Goal: Find specific page/section: Find specific page/section

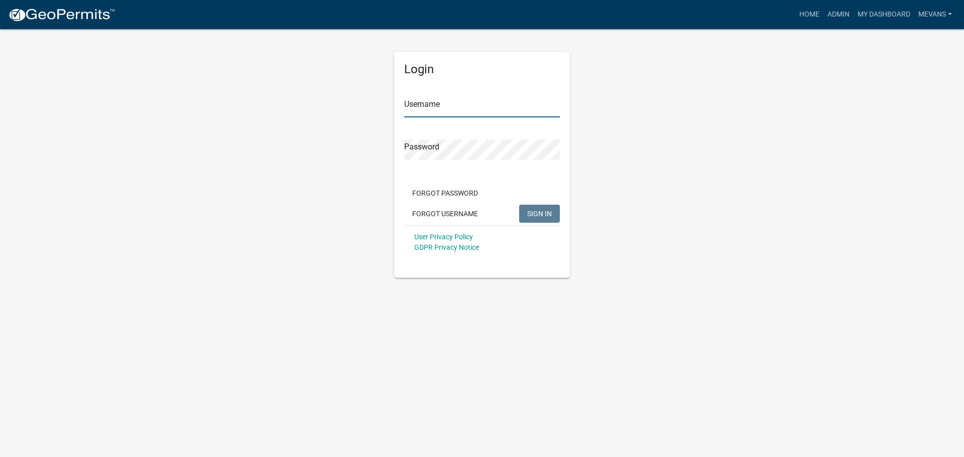
type input "Mevans"
click at [530, 216] on span "SIGN IN" at bounding box center [539, 213] width 25 height 8
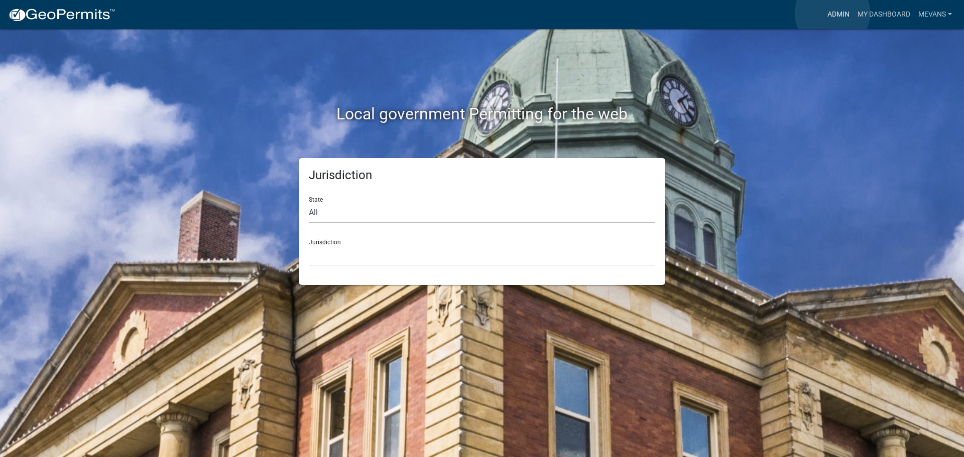
click at [833, 13] on link "Admin" at bounding box center [839, 14] width 30 height 19
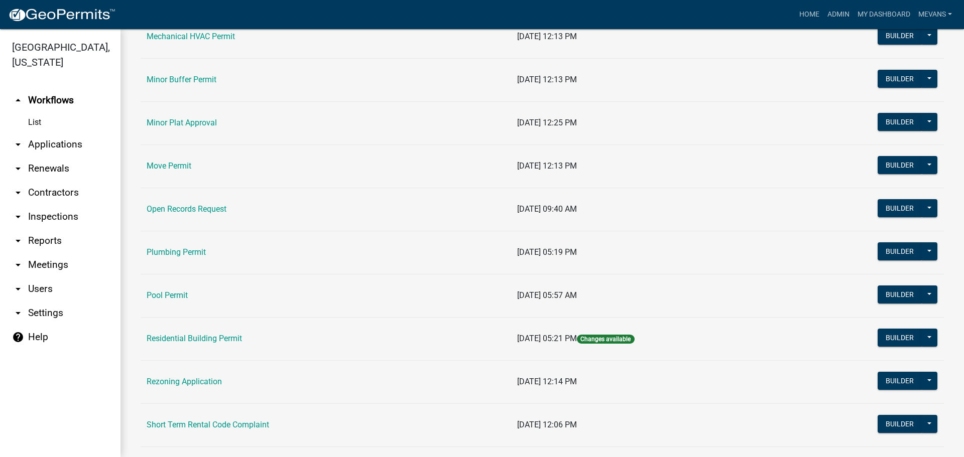
scroll to position [1004, 0]
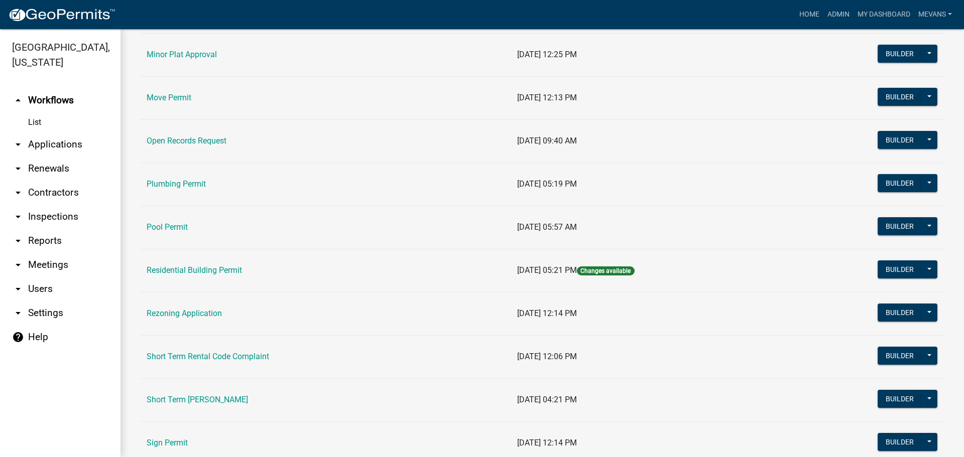
click at [214, 394] on td "Short Term Rental Registration" at bounding box center [326, 400] width 371 height 43
click at [216, 397] on link "Short Term Rental Registration" at bounding box center [197, 400] width 101 height 10
